Goal: Participate in discussion

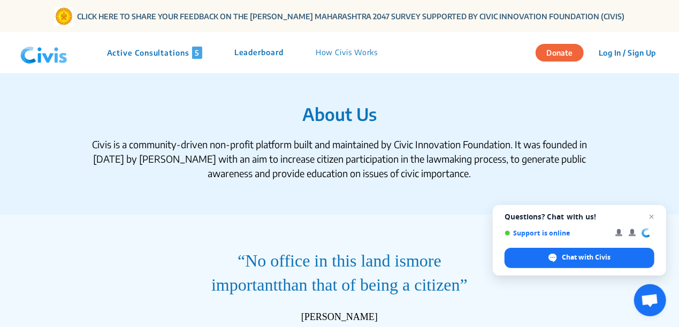
click at [35, 51] on img at bounding box center [44, 53] width 56 height 32
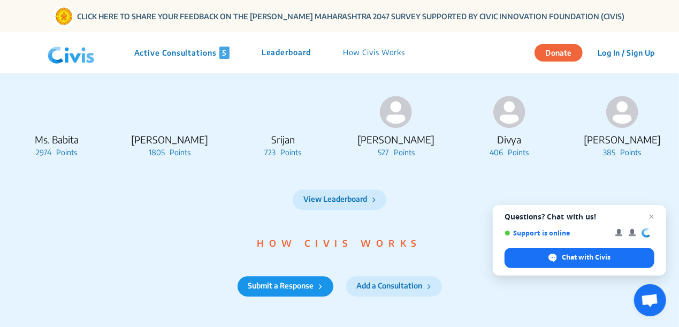
scroll to position [1462, 0]
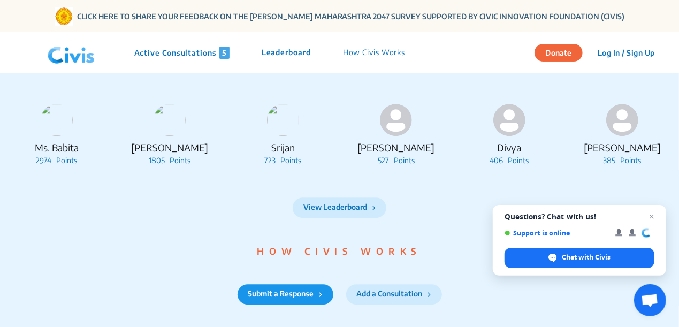
click at [196, 48] on p "Active Consultations 5" at bounding box center [181, 53] width 95 height 12
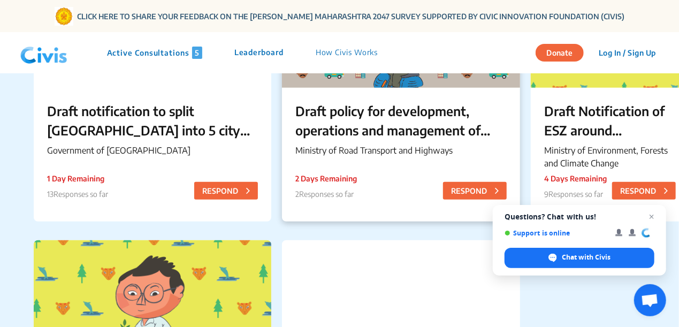
scroll to position [208, 0]
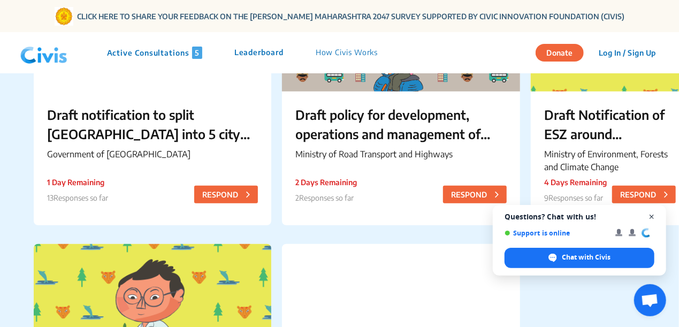
click at [652, 212] on span "Open chat" at bounding box center [651, 216] width 13 height 13
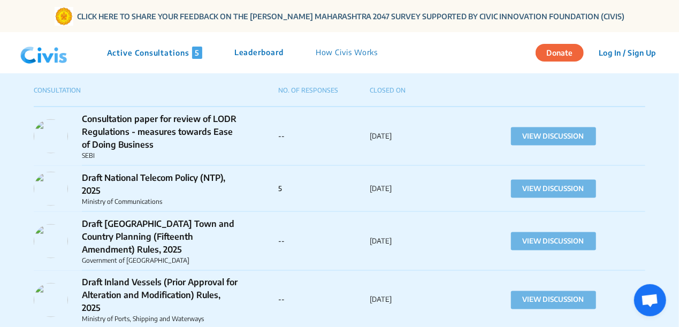
scroll to position [748, 0]
click at [533, 126] on div "Consultation paper for review of LODR Regulations - measures towards Ease of Do…" at bounding box center [339, 135] width 611 height 59
click at [531, 134] on button "VIEW DISCUSSION" at bounding box center [553, 136] width 85 height 18
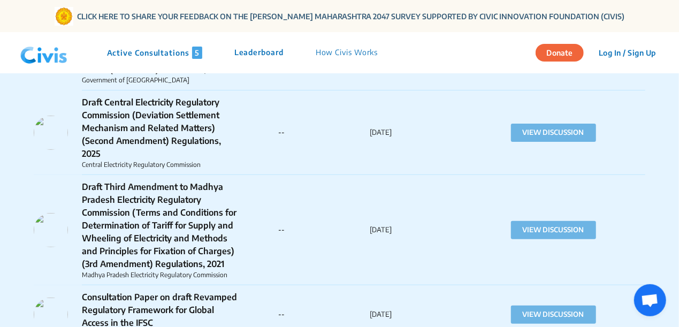
scroll to position [4825, 0]
